Goal: Information Seeking & Learning: Learn about a topic

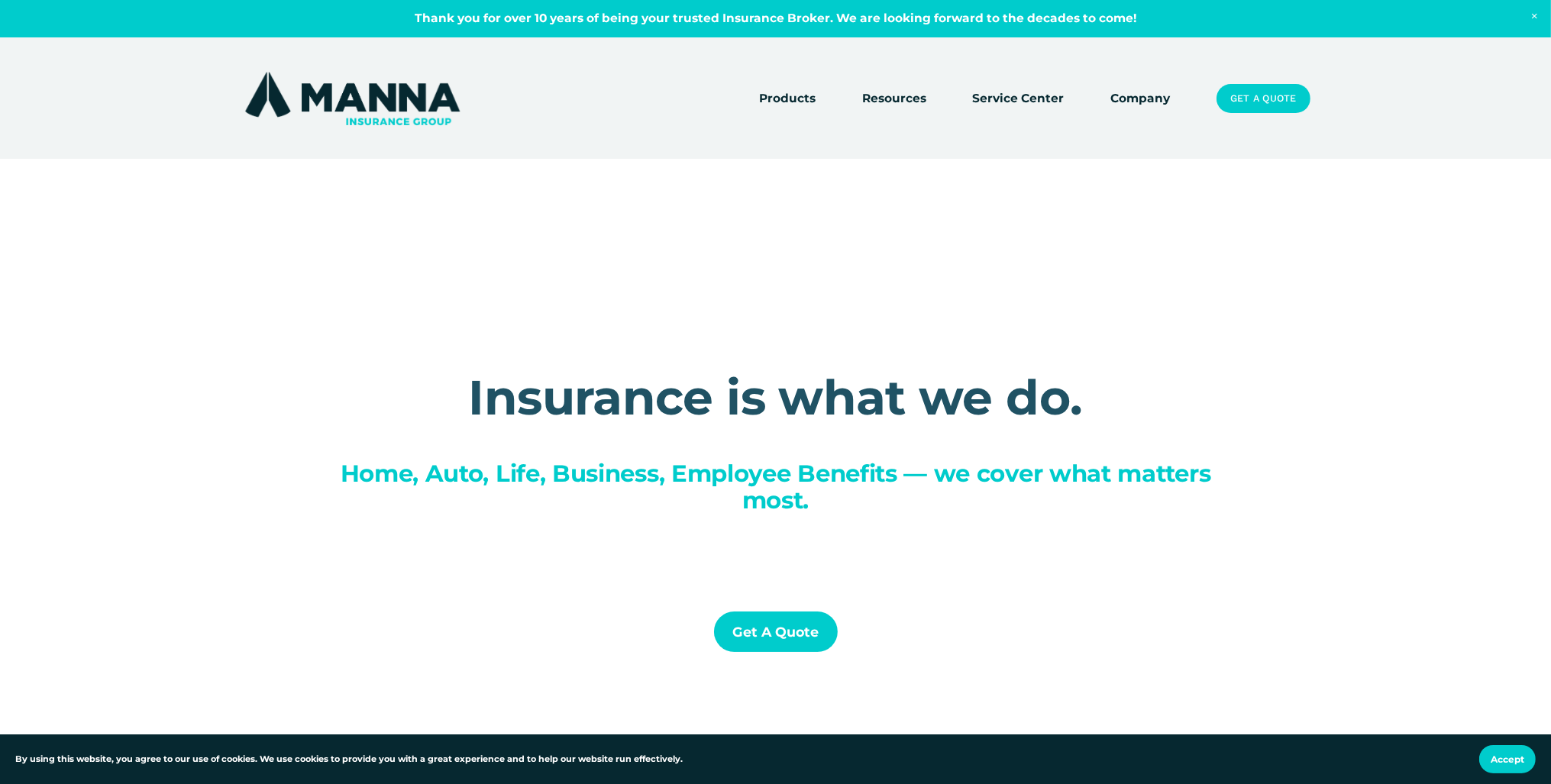
click at [1158, 103] on link "Company" at bounding box center [1141, 98] width 59 height 22
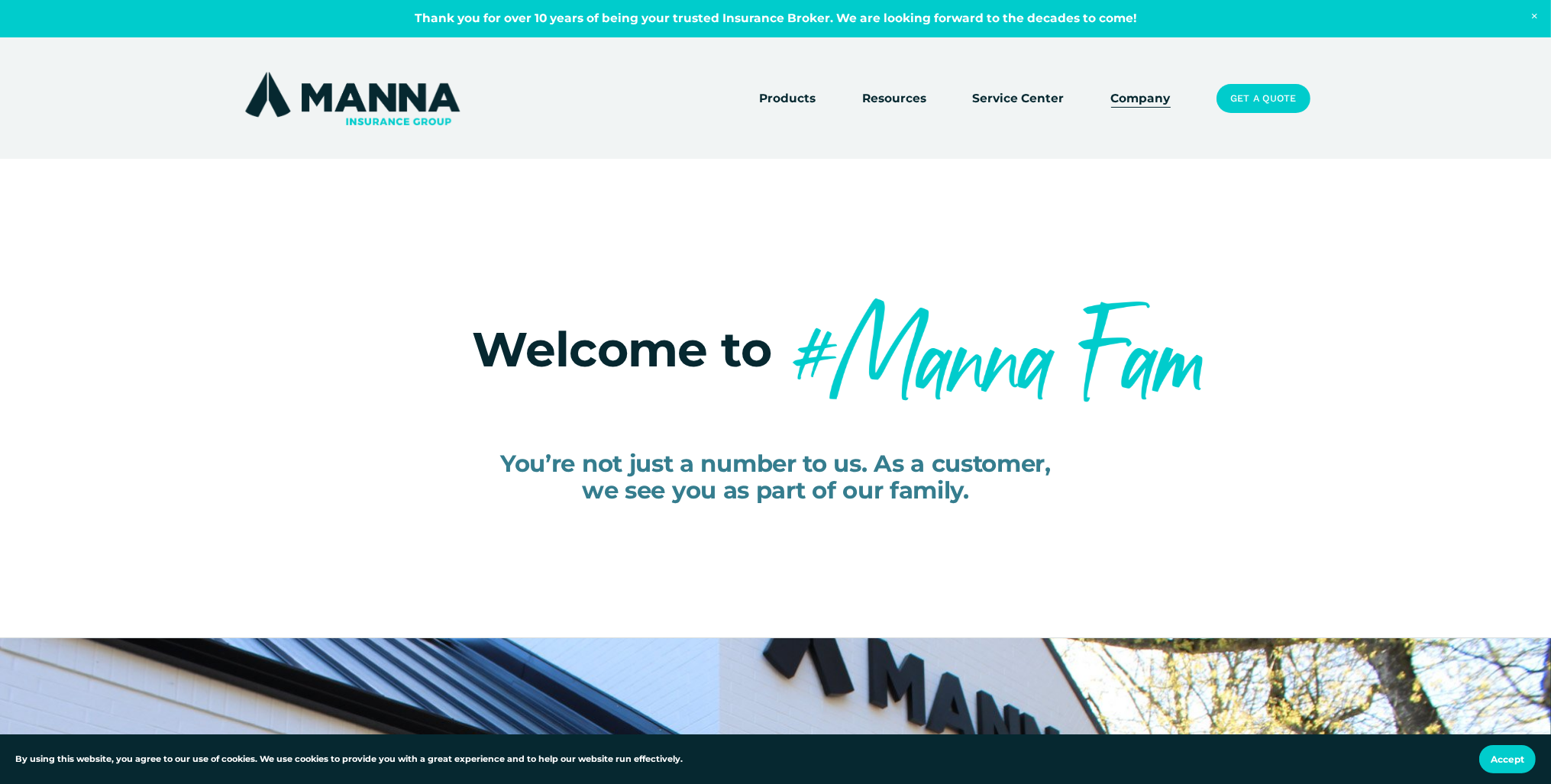
click at [775, 97] on span "Products" at bounding box center [787, 99] width 57 height 19
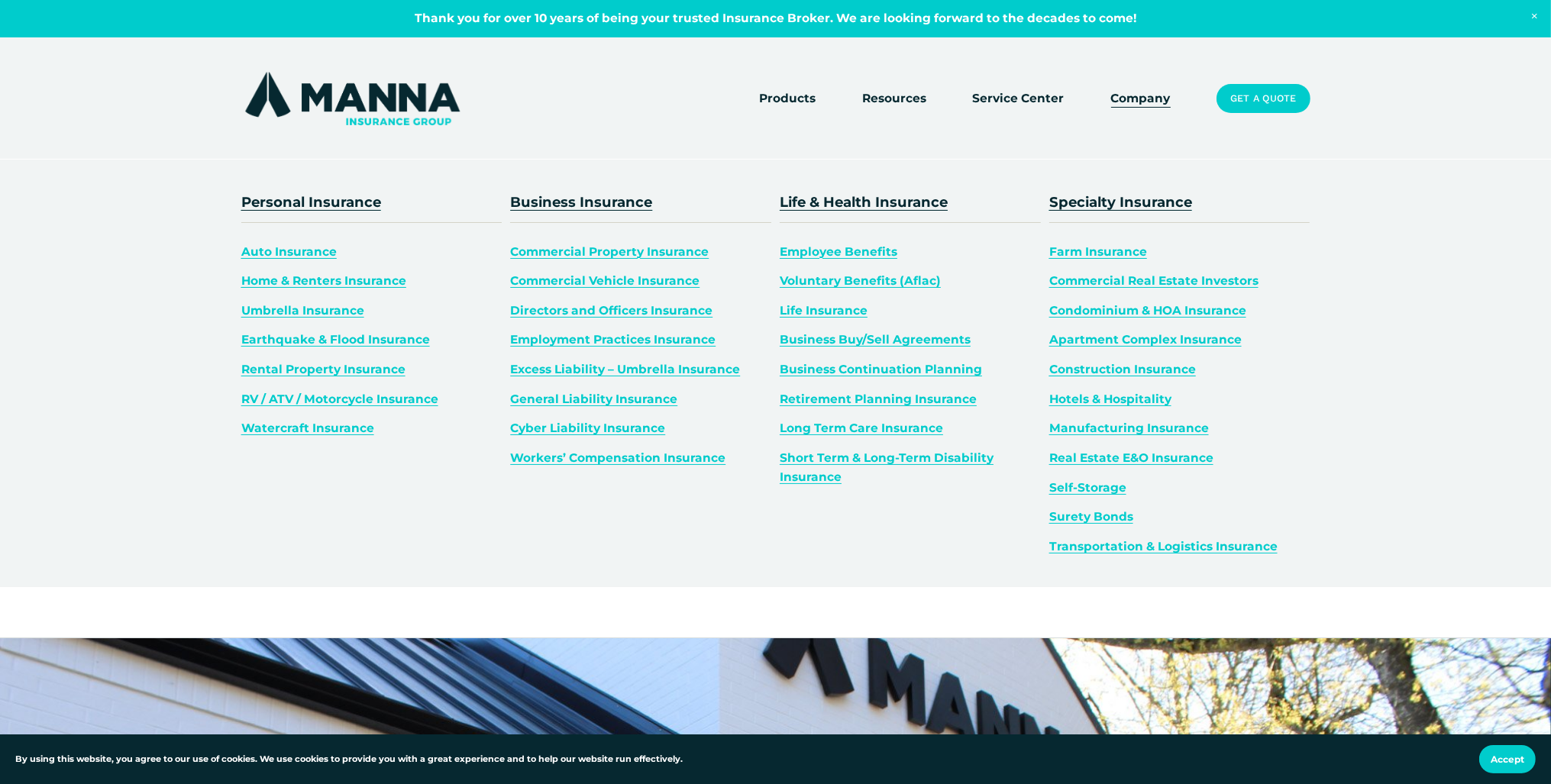
click at [333, 428] on link "Watercraft Insurance" at bounding box center [307, 427] width 133 height 15
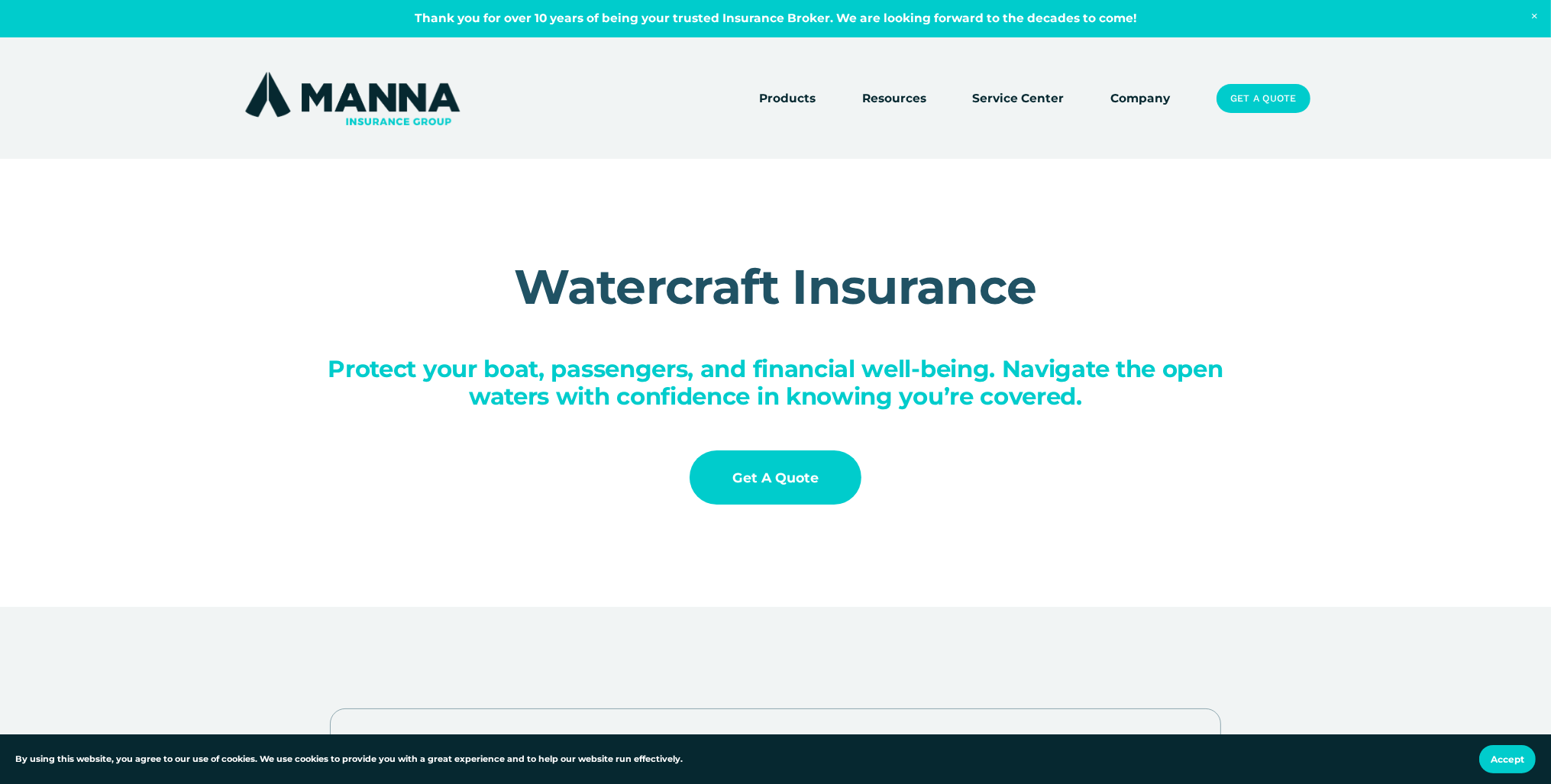
click at [1113, 92] on link "Company" at bounding box center [1141, 98] width 59 height 22
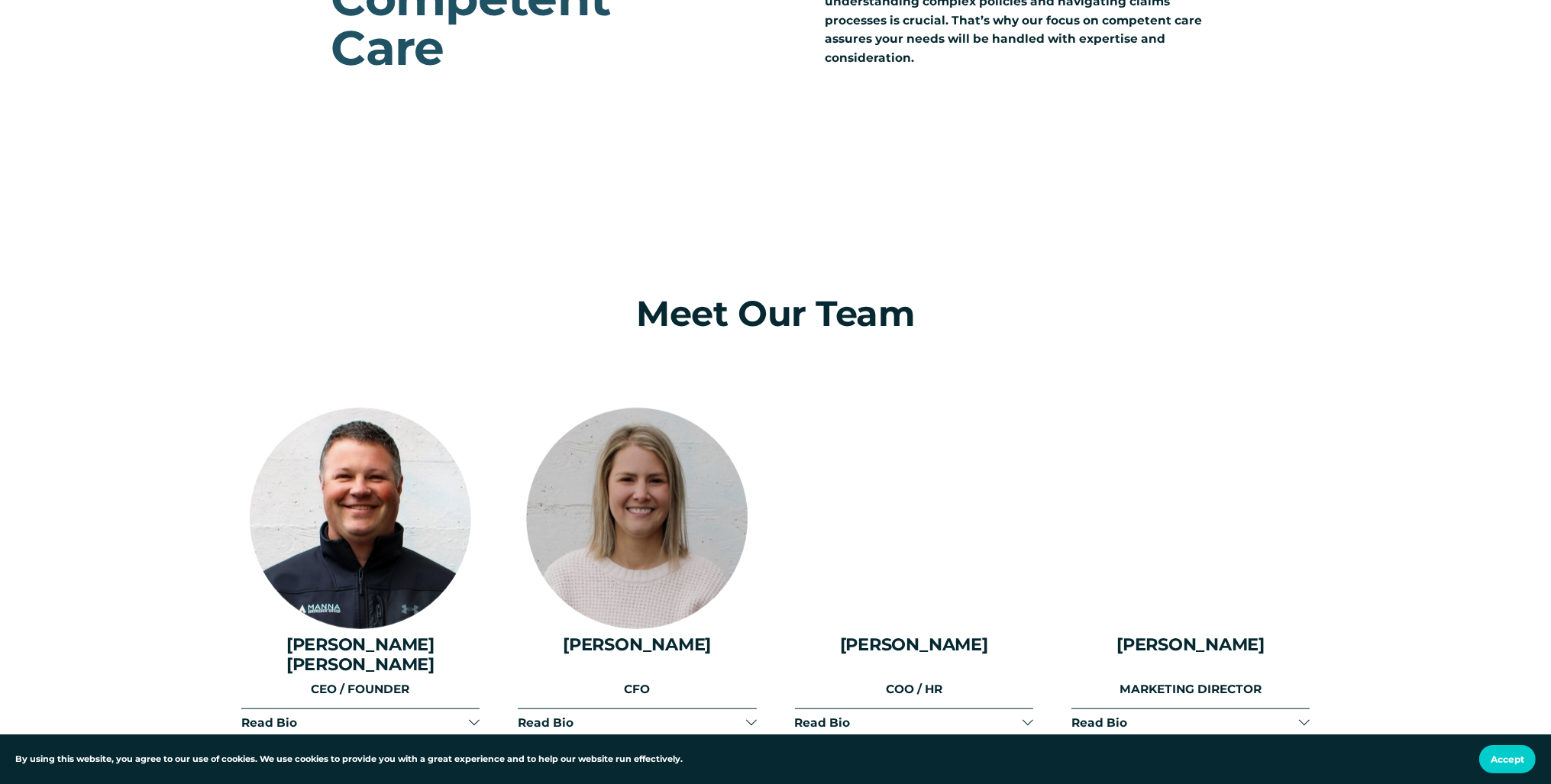
scroll to position [2096, 0]
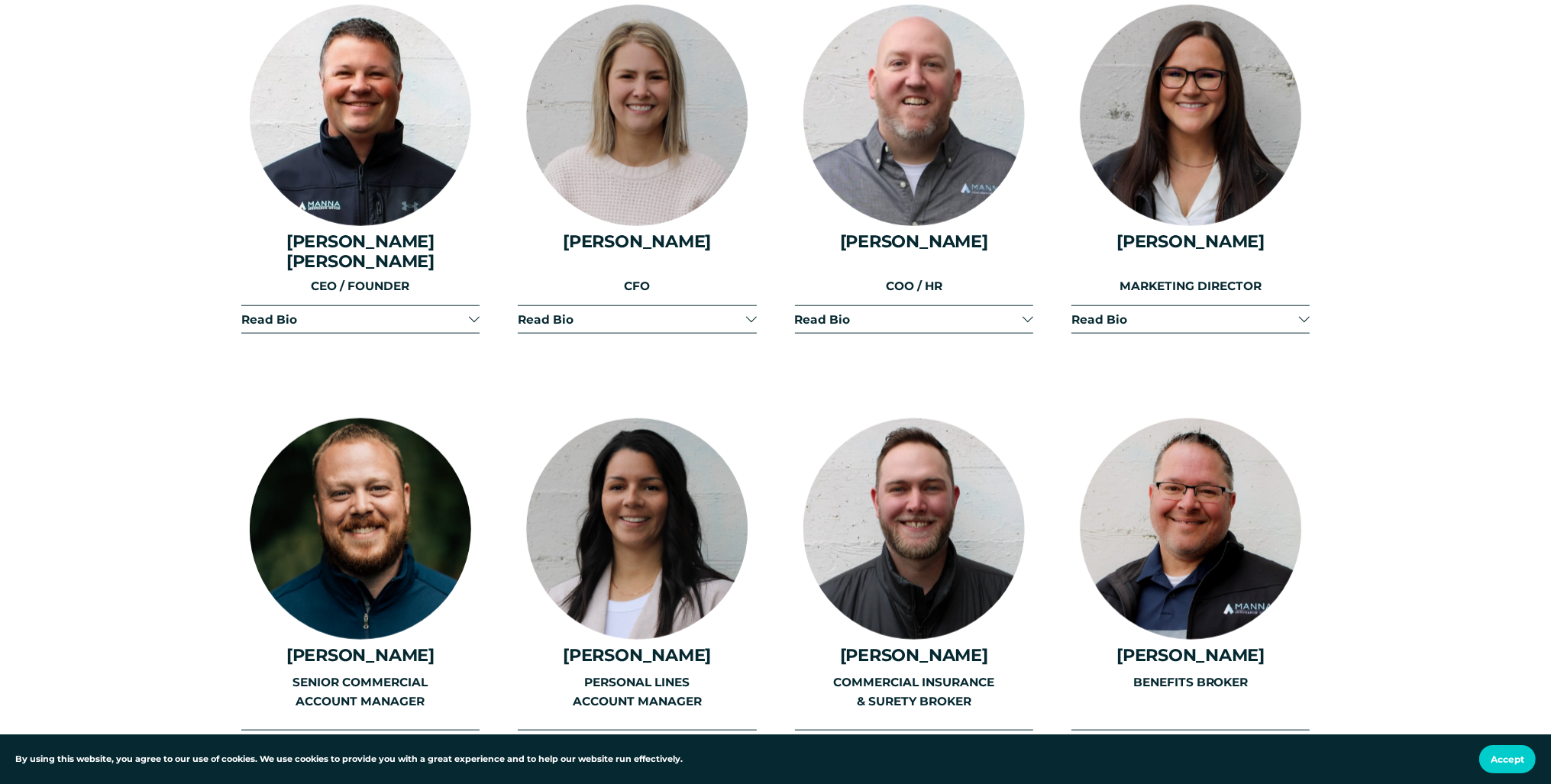
click at [471, 312] on div at bounding box center [474, 318] width 10 height 10
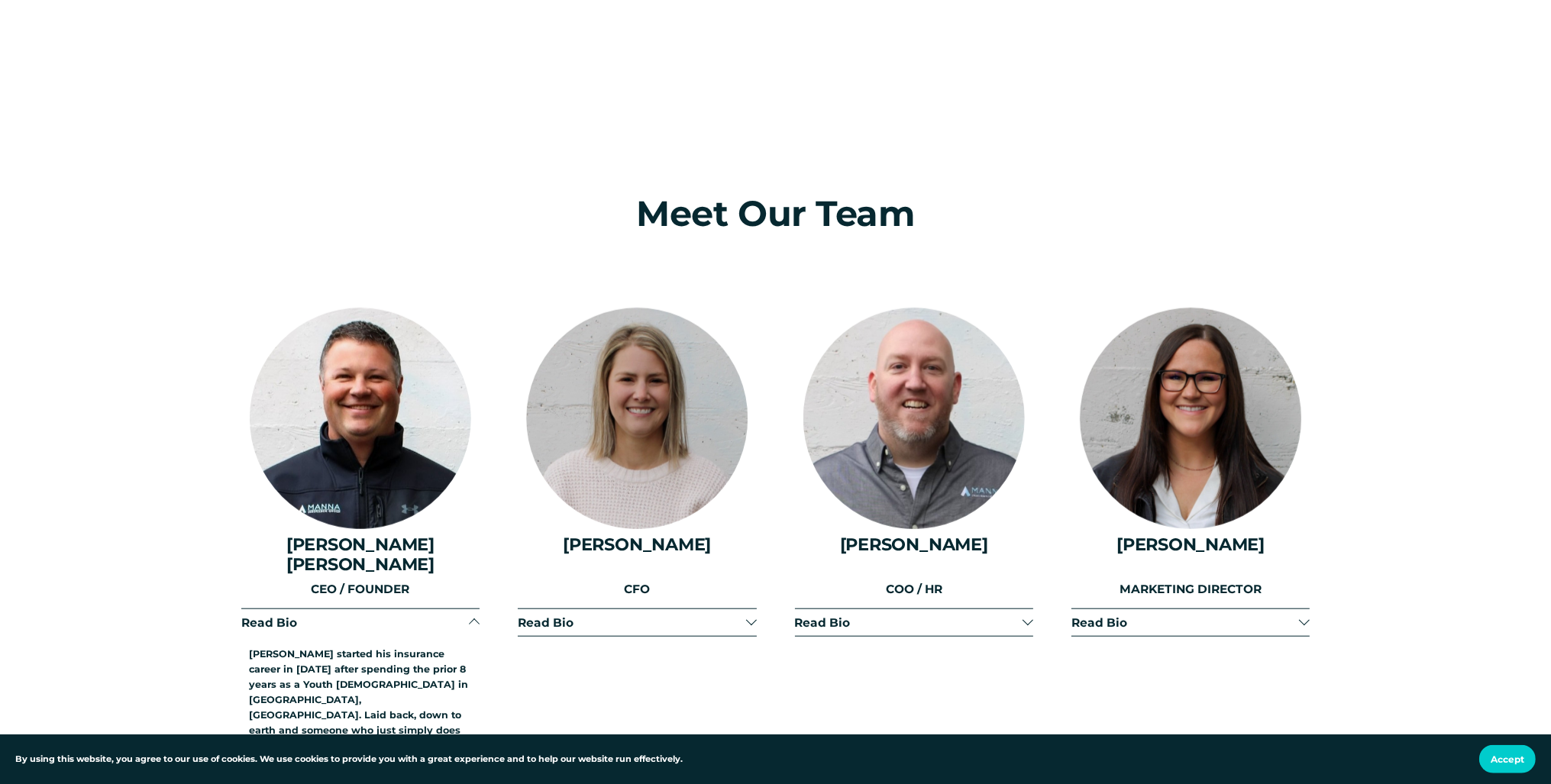
scroll to position [1853, 0]
